Goal: Information Seeking & Learning: Learn about a topic

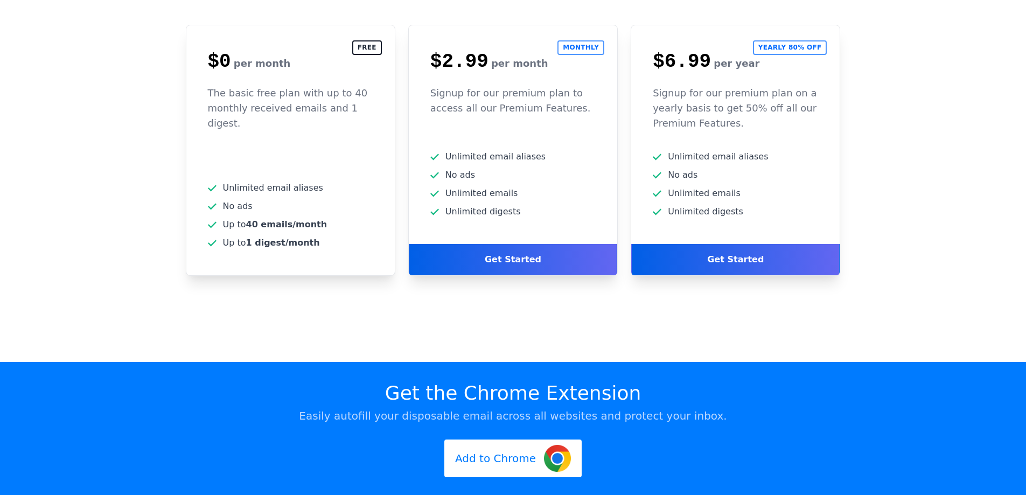
scroll to position [2746, 0]
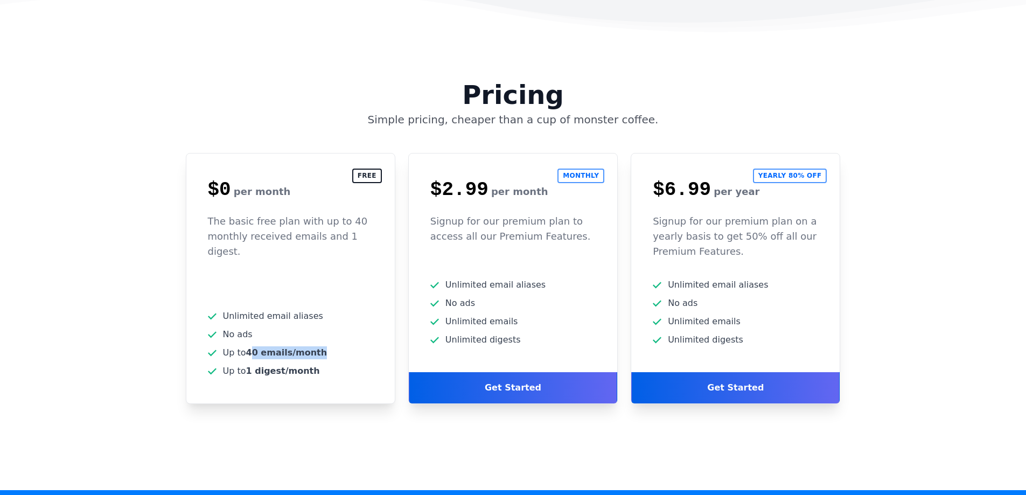
drag, startPoint x: 250, startPoint y: 283, endPoint x: 338, endPoint y: 279, distance: 88.4
click at [338, 346] on span "Up to 40 emails/month" at bounding box center [290, 352] width 165 height 13
drag, startPoint x: 249, startPoint y: 298, endPoint x: 374, endPoint y: 298, distance: 125.4
click at [374, 310] on div "Unlimited email aliases No ads 40 emails/month 1 digest/month" at bounding box center [290, 357] width 208 height 94
click at [359, 328] on span "No ads" at bounding box center [290, 334] width 165 height 13
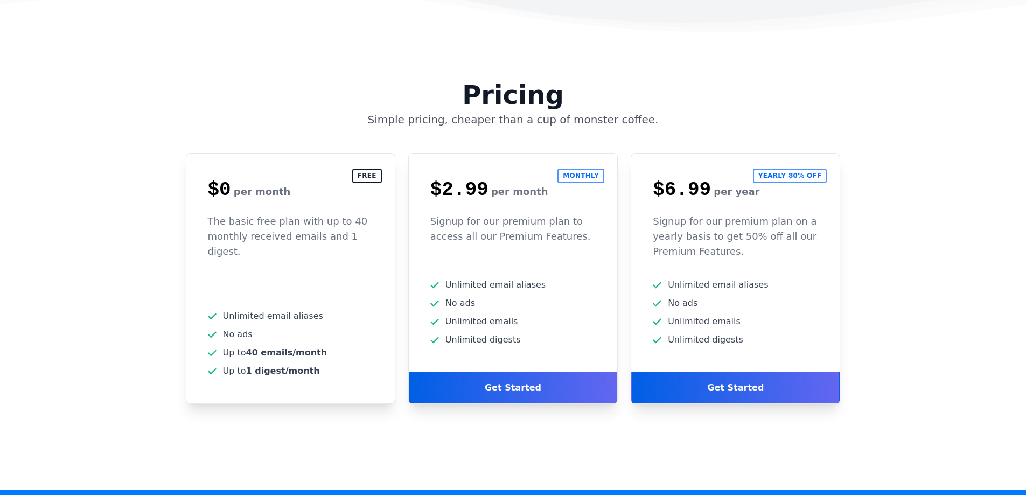
drag, startPoint x: 224, startPoint y: 242, endPoint x: 346, endPoint y: 312, distance: 140.4
click at [346, 312] on div "Unlimited email aliases No ads 40 emails/month 1 digest/month" at bounding box center [290, 357] width 208 height 94
click at [345, 364] on span "Up to 1 digest/month" at bounding box center [290, 370] width 165 height 13
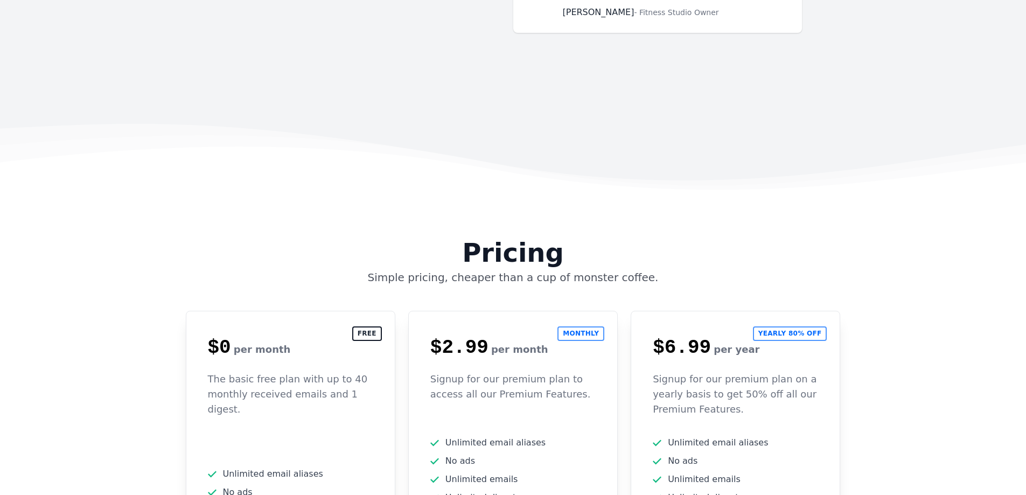
scroll to position [2584, 0]
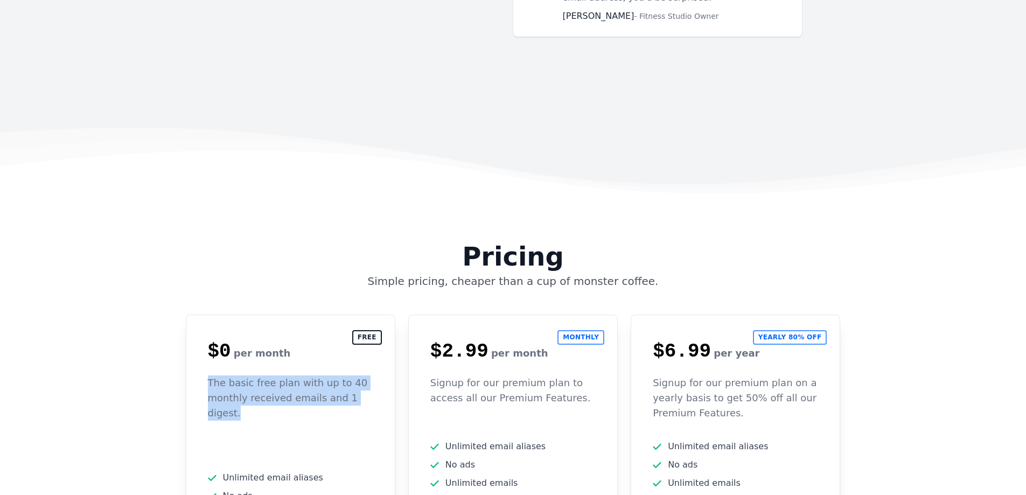
drag, startPoint x: 209, startPoint y: 312, endPoint x: 378, endPoint y: 329, distance: 169.9
click at [378, 375] on div "The basic free plan with up to 40 monthly received emails and 1 digest." at bounding box center [290, 407] width 208 height 65
click at [360, 375] on p "The basic free plan with up to 40 monthly received emails and 1 digest." at bounding box center [290, 397] width 165 height 45
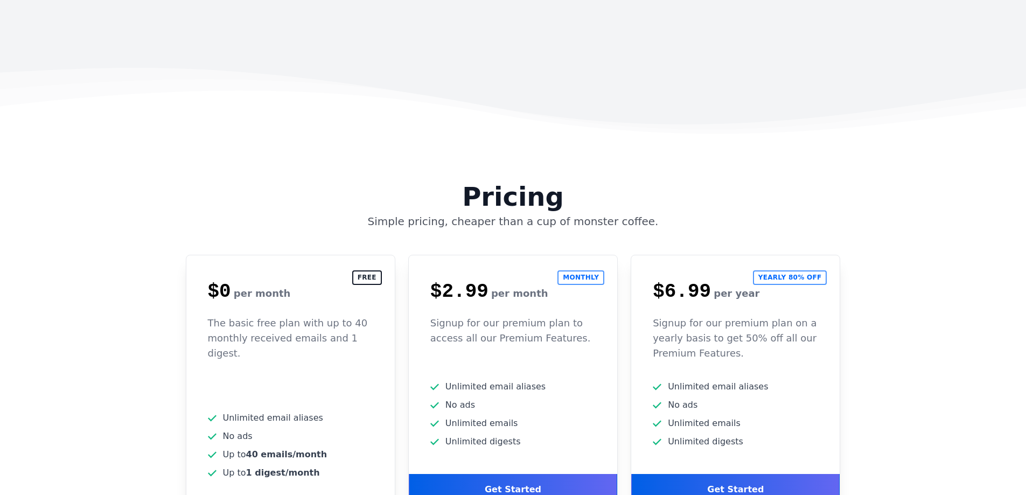
scroll to position [2746, 0]
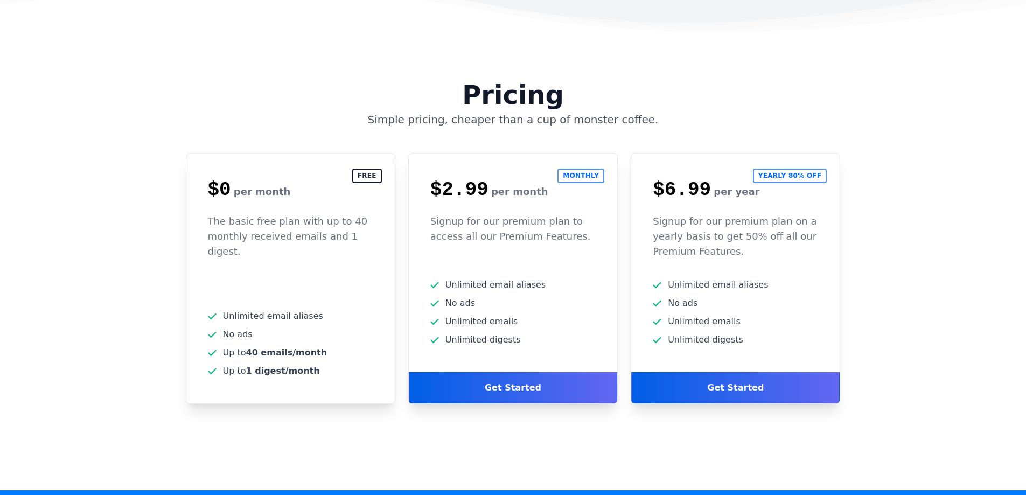
drag, startPoint x: 451, startPoint y: 266, endPoint x: 514, endPoint y: 266, distance: 63.0
click at [514, 333] on span "Unlimited digests" at bounding box center [512, 339] width 165 height 13
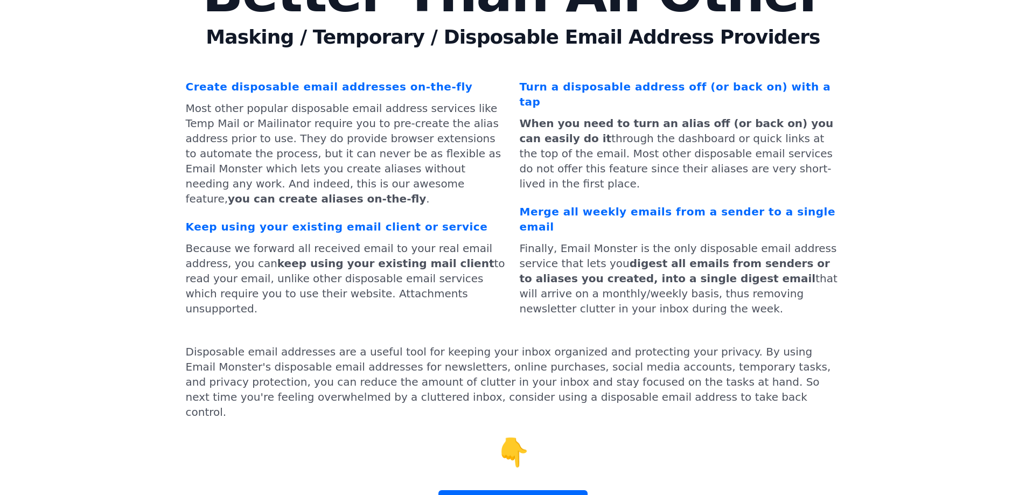
scroll to position [3464, 0]
